Goal: Task Accomplishment & Management: Manage account settings

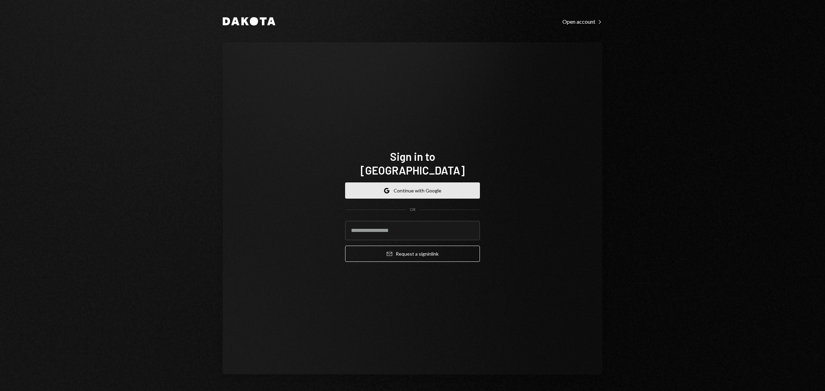
click at [424, 183] on button "Google Continue with Google" at bounding box center [412, 191] width 135 height 16
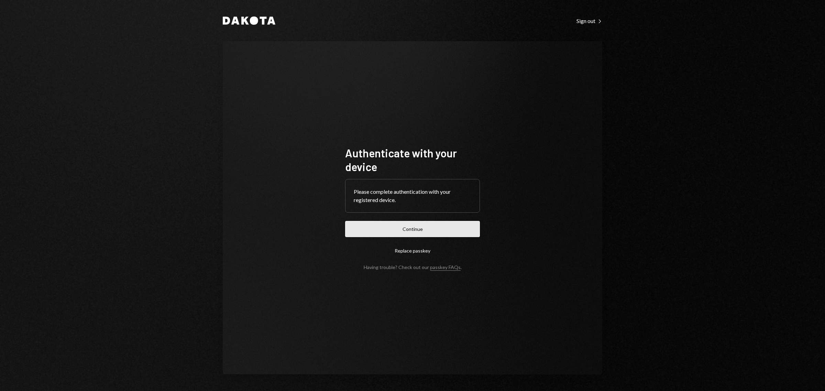
click at [447, 227] on button "Continue" at bounding box center [412, 229] width 135 height 16
click at [449, 229] on button "Continue" at bounding box center [412, 229] width 135 height 16
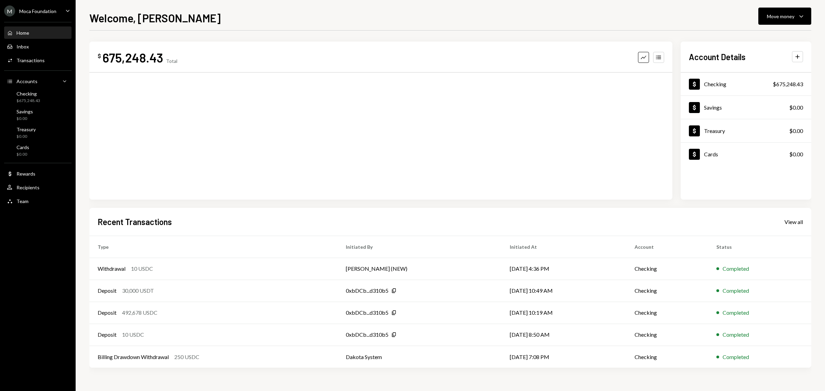
click at [41, 9] on div "Moca Foundation" at bounding box center [37, 11] width 37 height 6
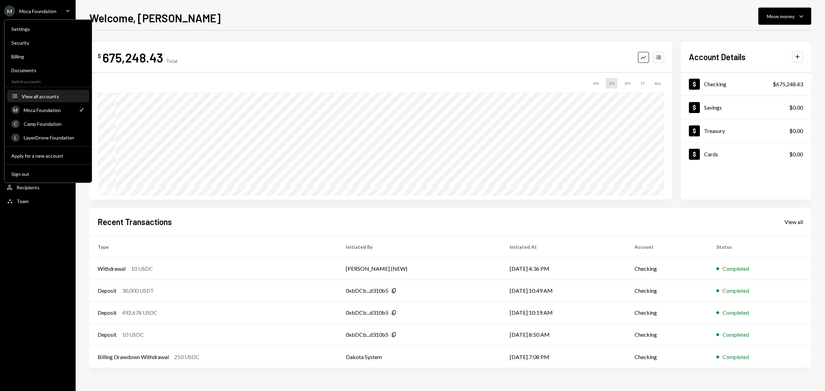
click at [50, 92] on button "Accounts View all accounts" at bounding box center [48, 96] width 82 height 12
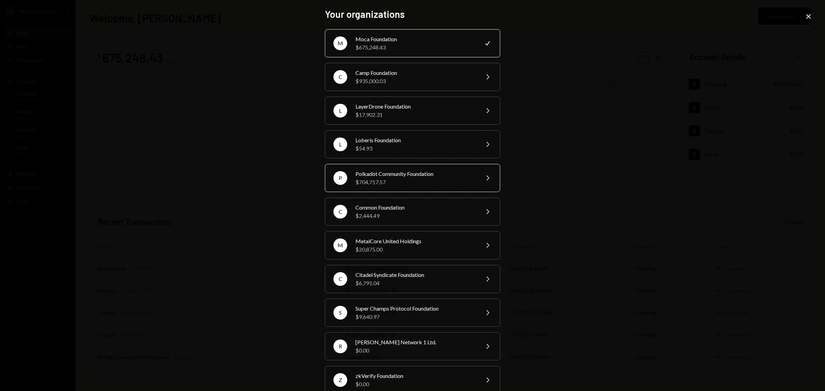
click at [404, 170] on div "Polkadot Community Foundation" at bounding box center [416, 174] width 120 height 8
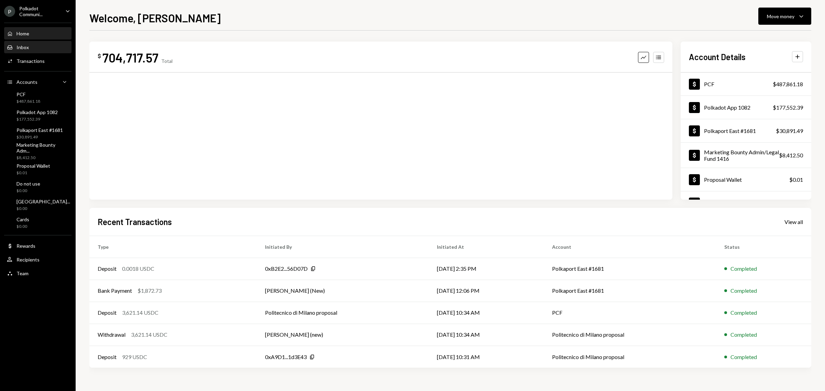
click at [42, 46] on div "Inbox Inbox" at bounding box center [38, 47] width 62 height 6
